Goal: Information Seeking & Learning: Compare options

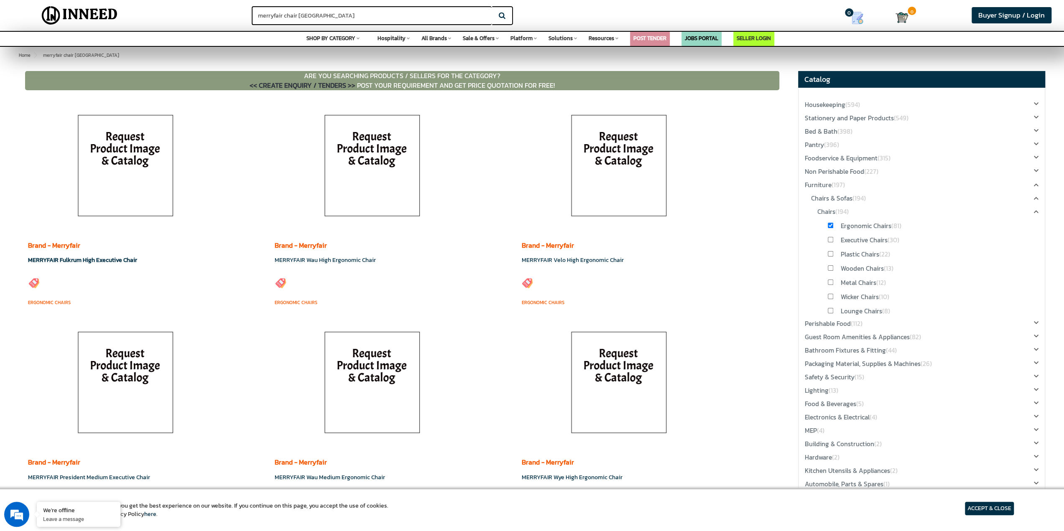
click at [99, 257] on link "MERRYFAIR Fulkrum High Executive Chair" at bounding box center [82, 260] width 109 height 9
click at [309, 260] on link "MERRYFAIR Wau High Ergonomic Chair" at bounding box center [325, 260] width 101 height 9
click at [603, 255] on div "Brand - Merryfair MERRYFAIR Velo High Ergonomic Chair" at bounding box center [618, 254] width 194 height 80
click at [602, 263] on link "MERRYFAIR Velo High Ergonomic Chair" at bounding box center [572, 260] width 102 height 9
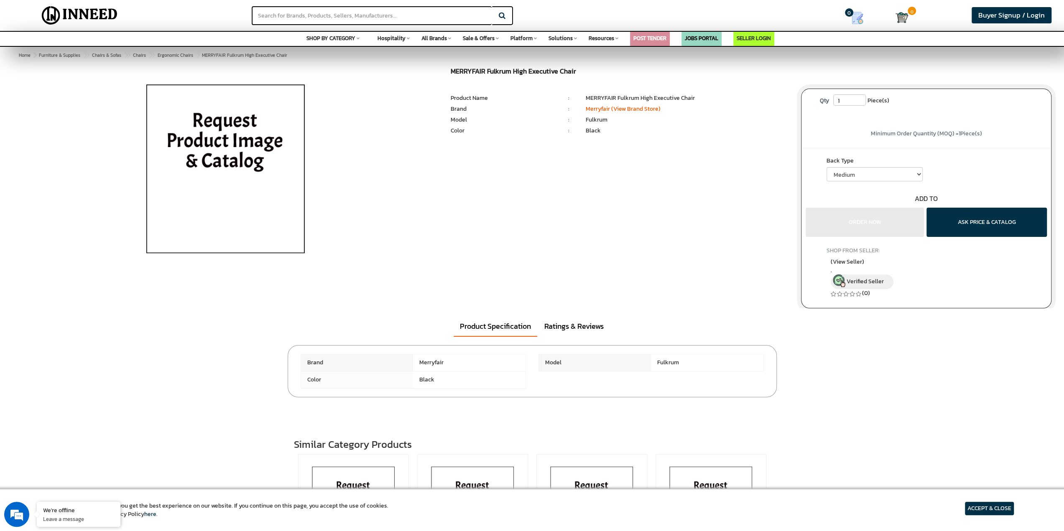
click at [18, 216] on div at bounding box center [226, 172] width 426 height 209
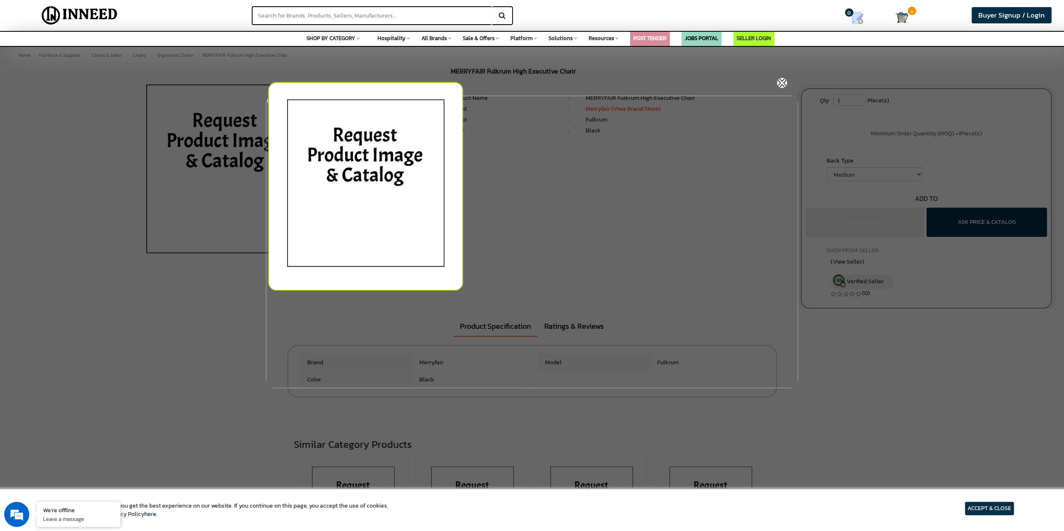
click at [781, 82] on img at bounding box center [782, 83] width 10 height 10
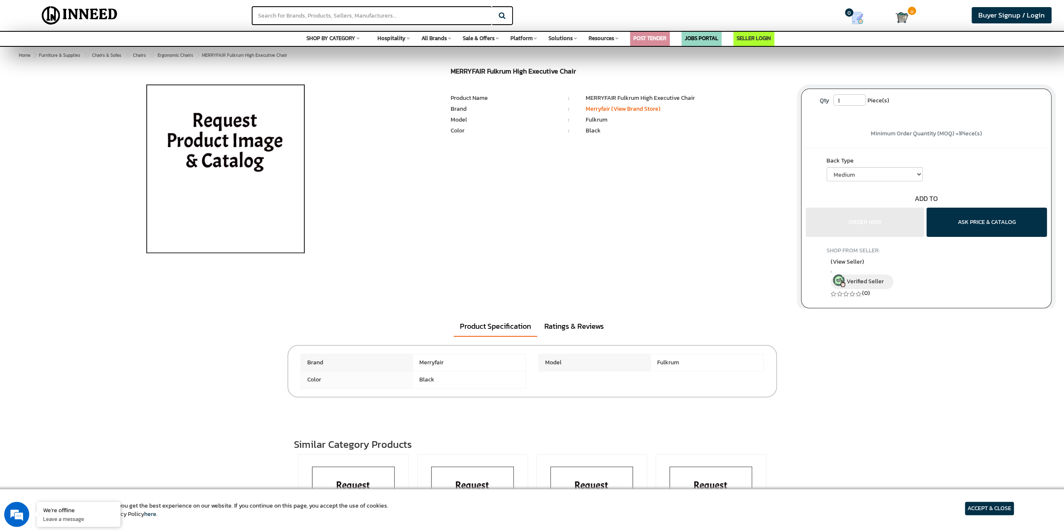
click at [273, 130] on img at bounding box center [225, 172] width 195 height 209
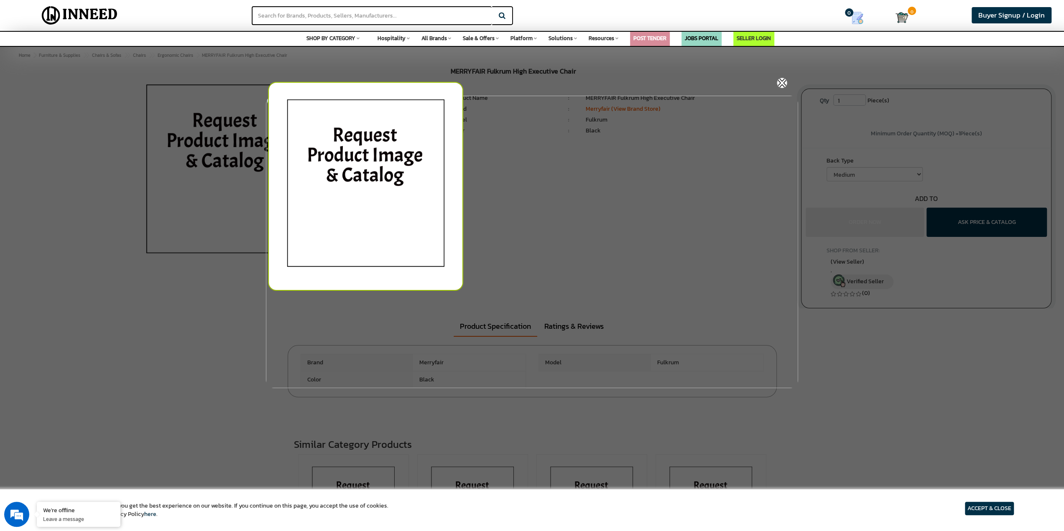
click at [786, 80] on img at bounding box center [782, 83] width 10 height 10
